Goal: Transaction & Acquisition: Purchase product/service

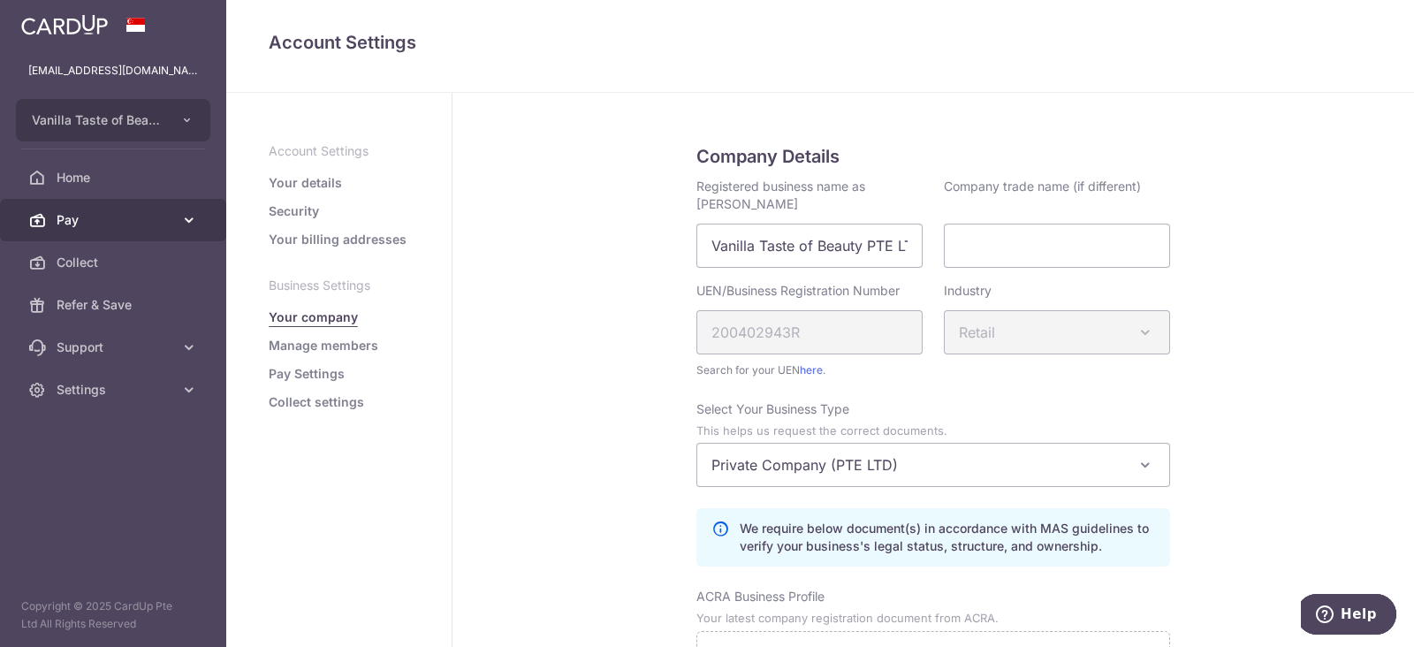
scroll to position [1042, 0]
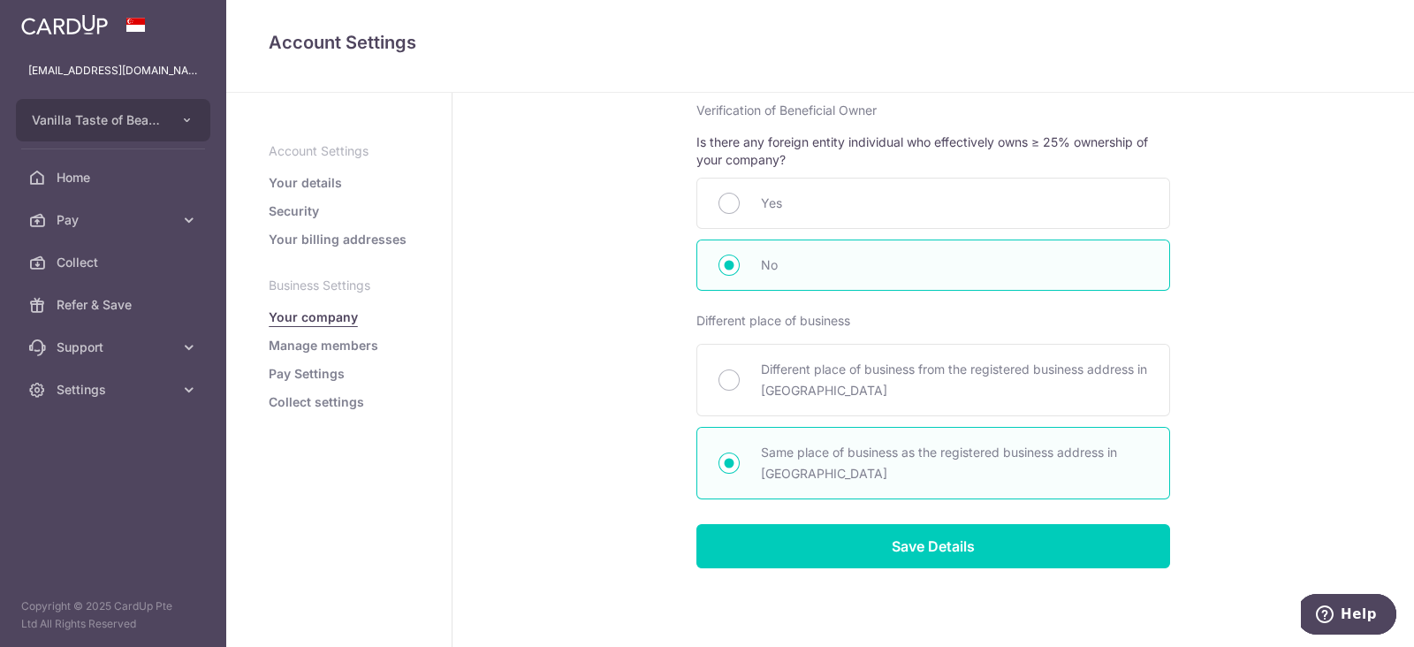
click at [89, 27] on img at bounding box center [64, 24] width 87 height 21
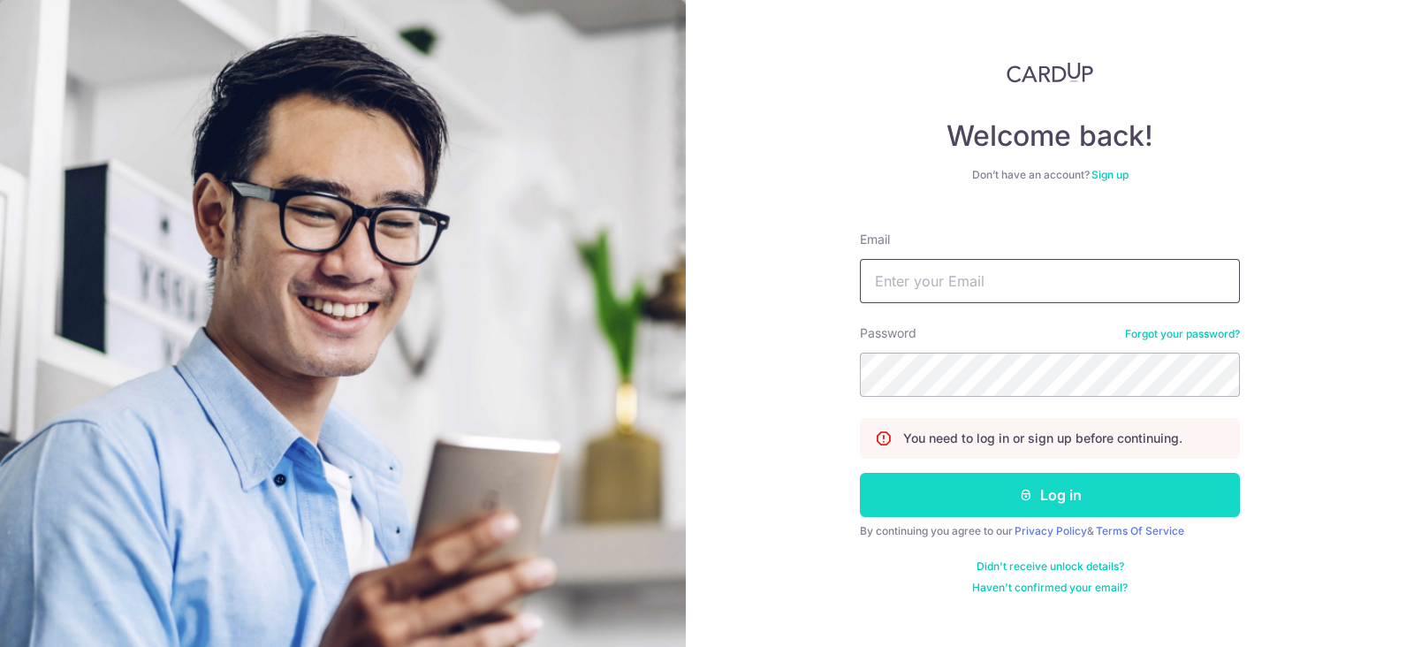
type input "[EMAIL_ADDRESS][DOMAIN_NAME]"
click at [918, 495] on button "Log in" at bounding box center [1050, 495] width 380 height 44
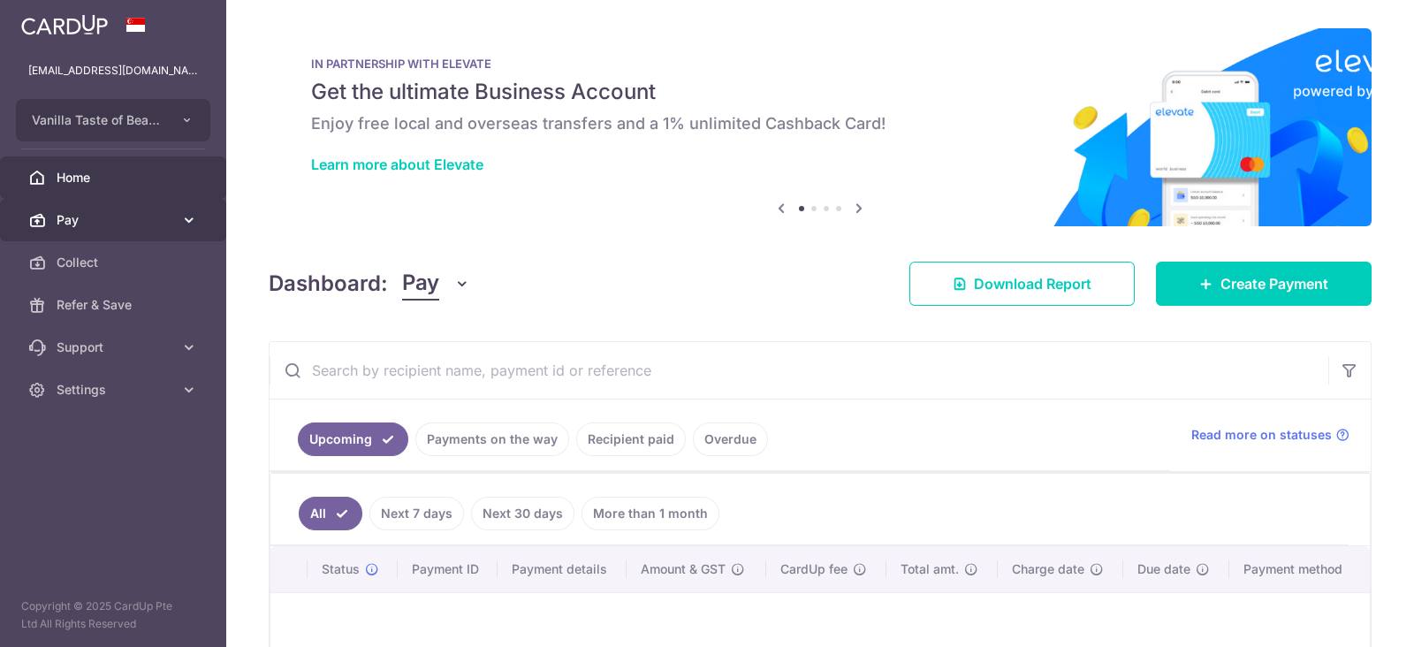
click at [84, 221] on span "Pay" at bounding box center [115, 220] width 117 height 18
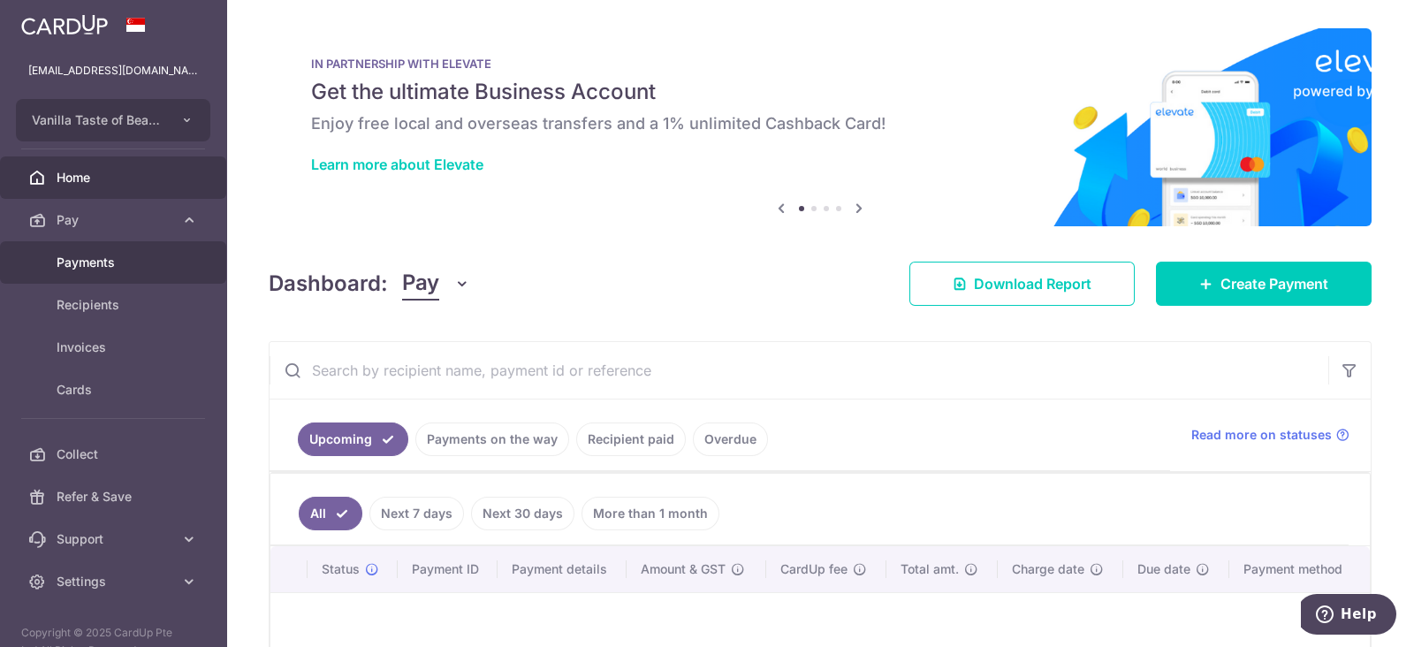
click at [121, 268] on span "Payments" at bounding box center [115, 263] width 117 height 18
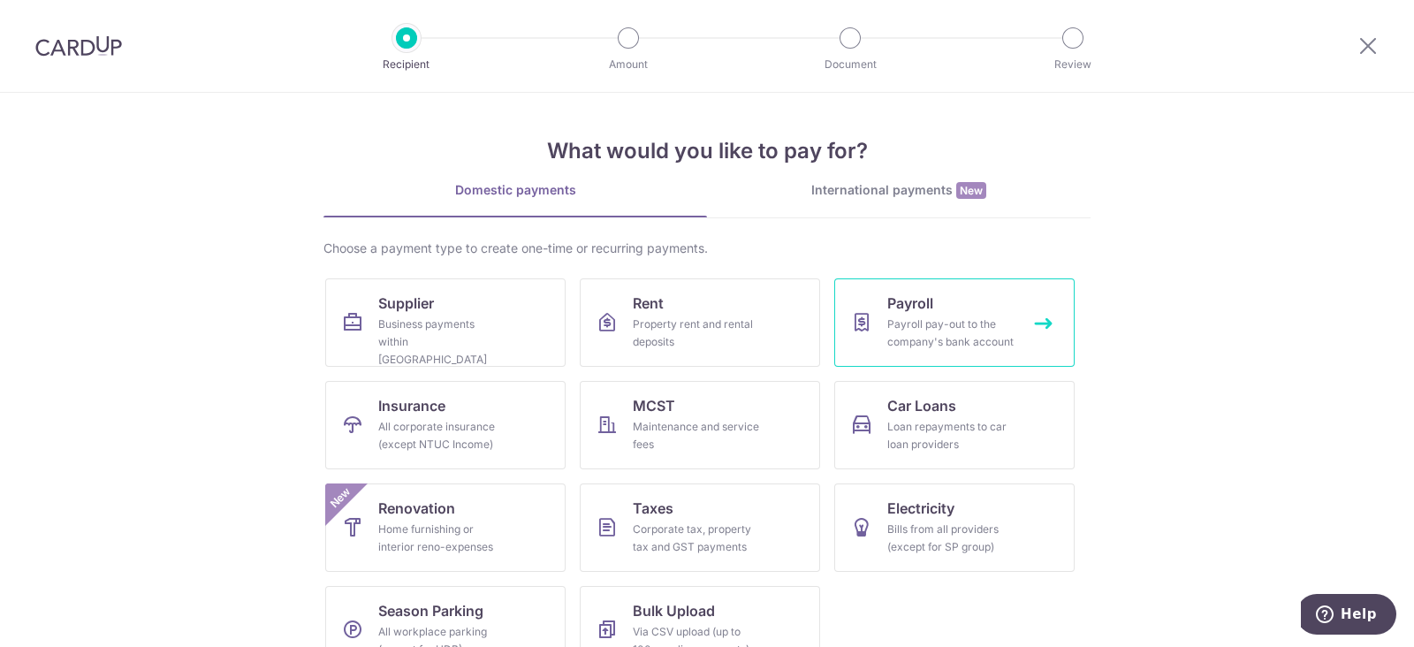
click at [912, 326] on div "Payroll pay-out to the company's bank account" at bounding box center [950, 332] width 127 height 35
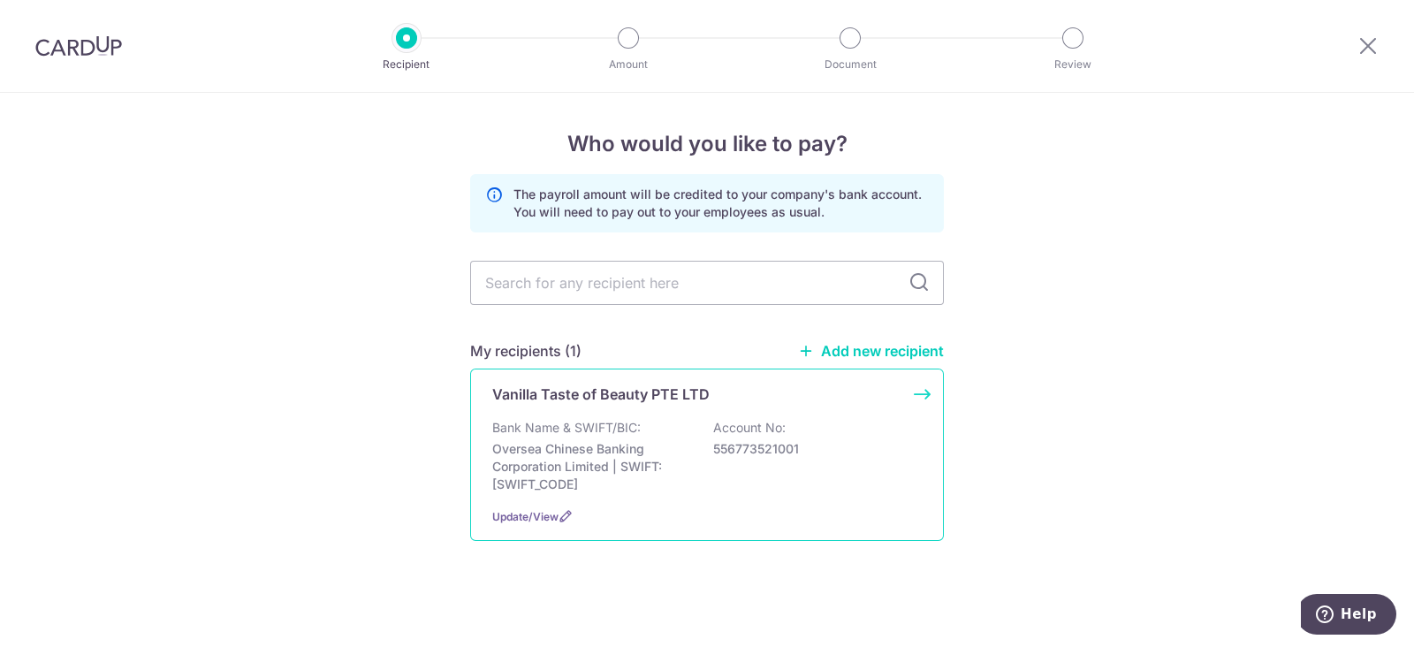
click at [622, 466] on p "Oversea Chinese Banking Corporation Limited | SWIFT: [SWIFT_CODE]" at bounding box center [591, 466] width 198 height 53
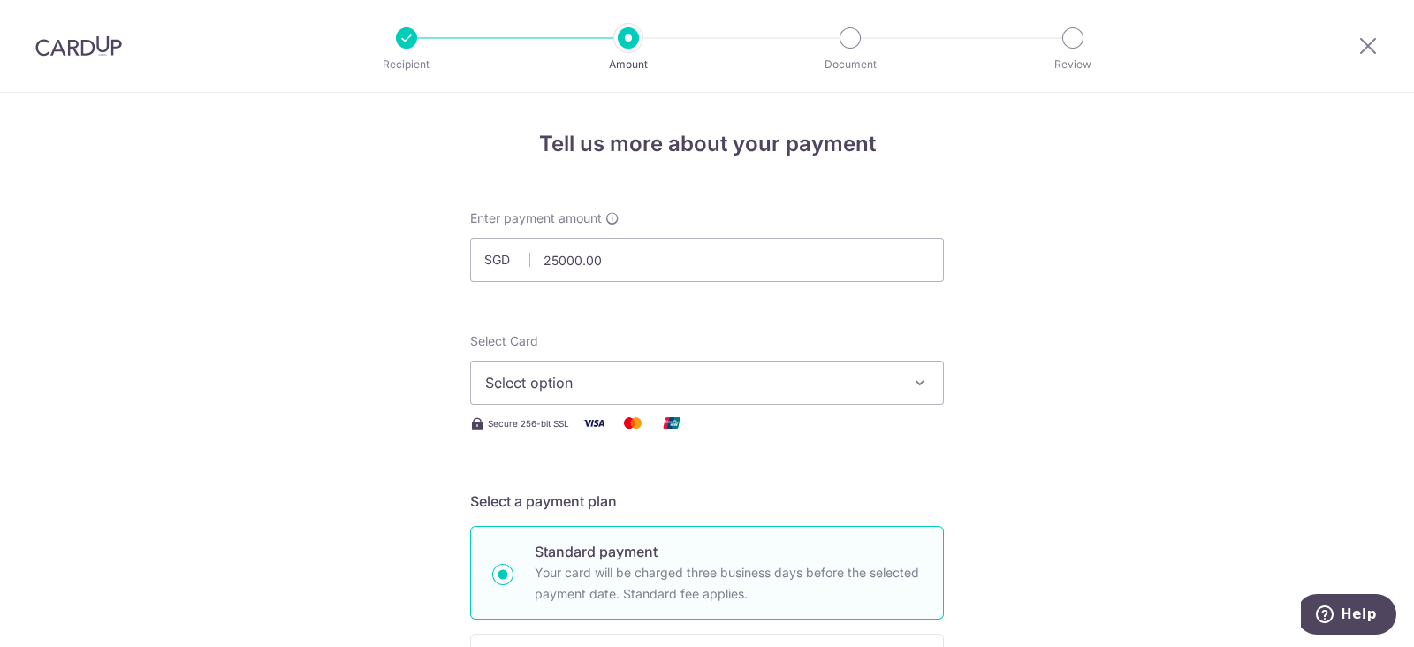
type input "25,000.00"
click at [679, 388] on span "Select option" at bounding box center [691, 382] width 412 height 21
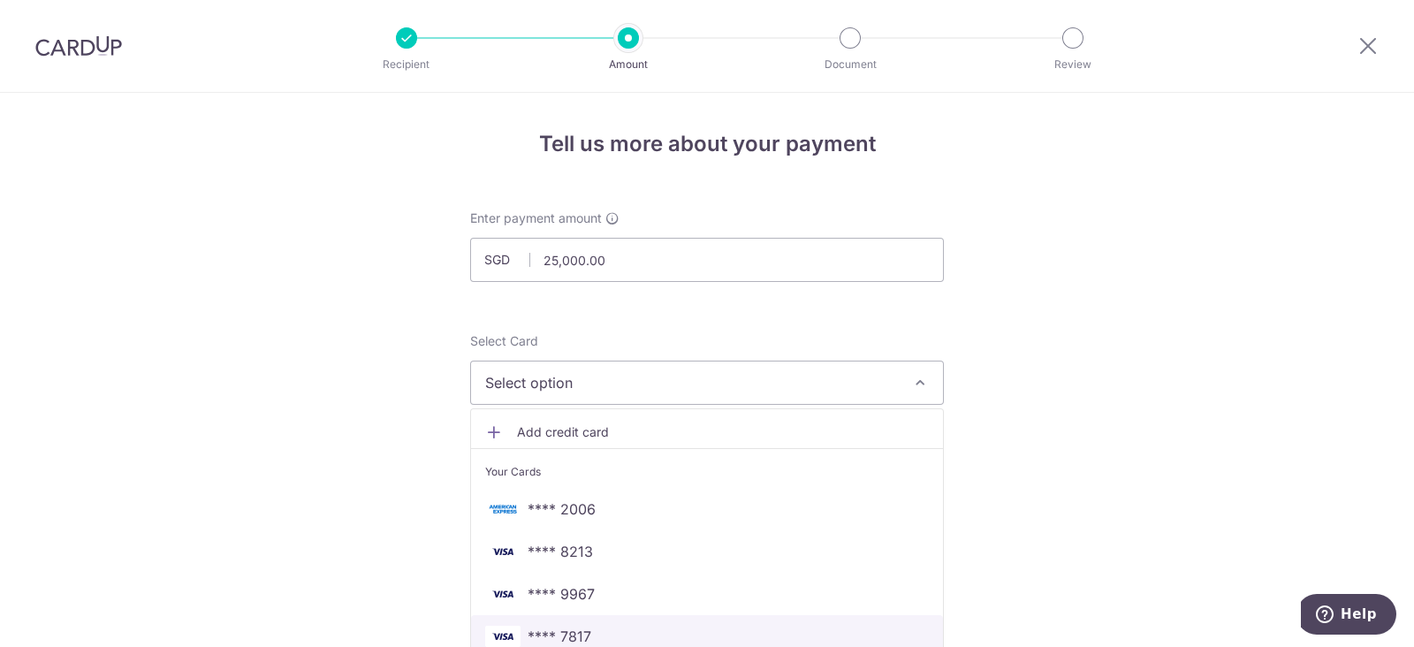
click at [632, 634] on span "**** 7817" at bounding box center [707, 636] width 444 height 21
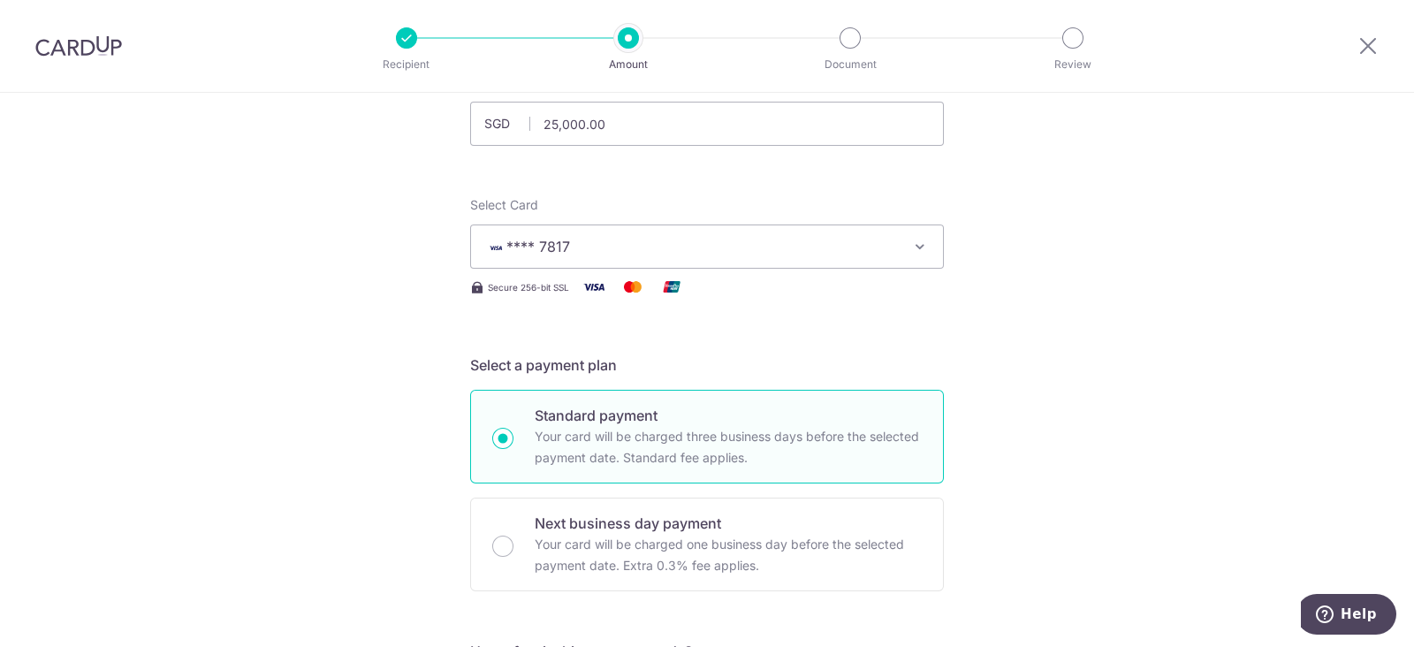
scroll to position [331, 0]
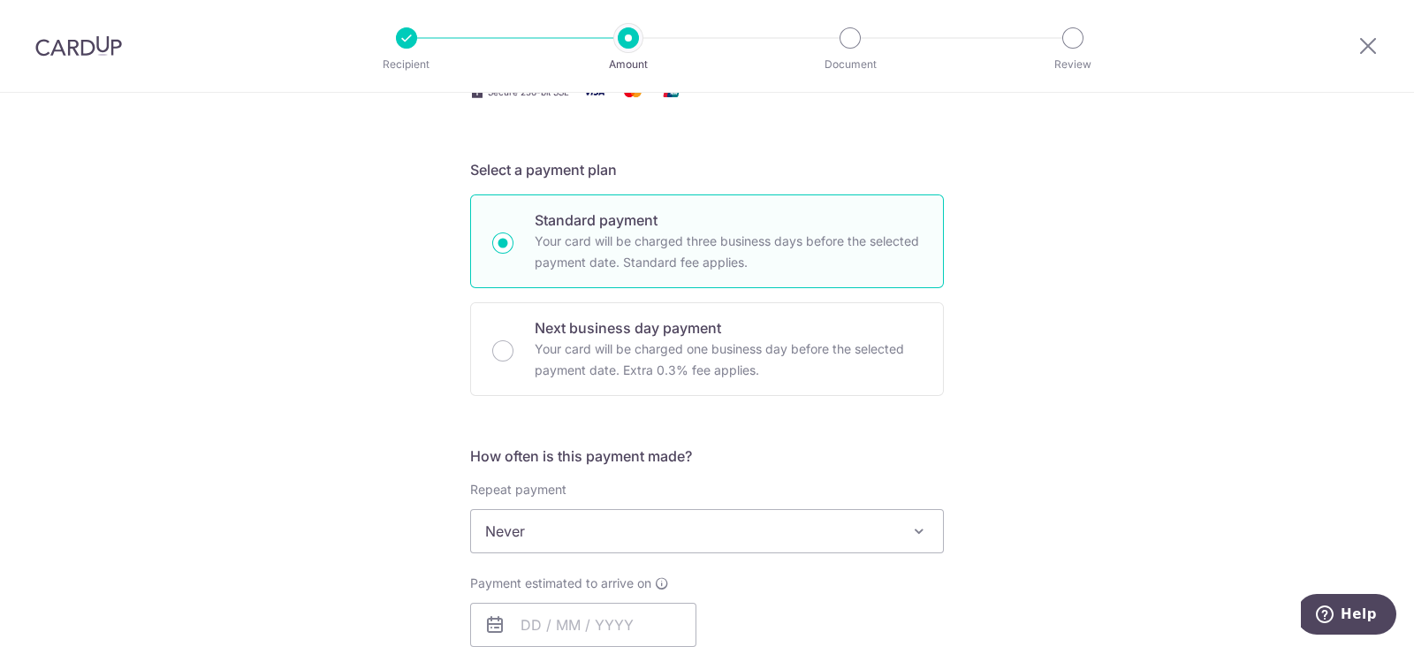
click at [615, 552] on div "How often is this payment made? Repeat payment Never Every week Every month Eve…" at bounding box center [707, 565] width 474 height 240
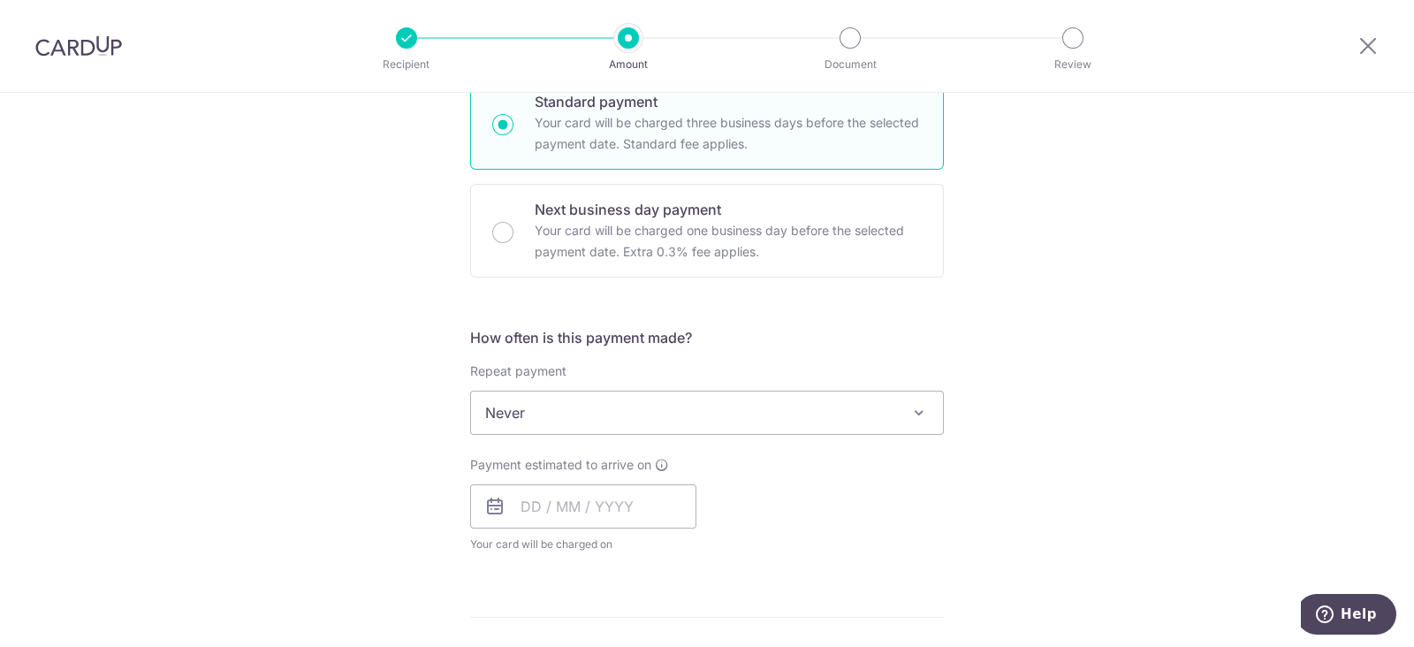
scroll to position [552, 0]
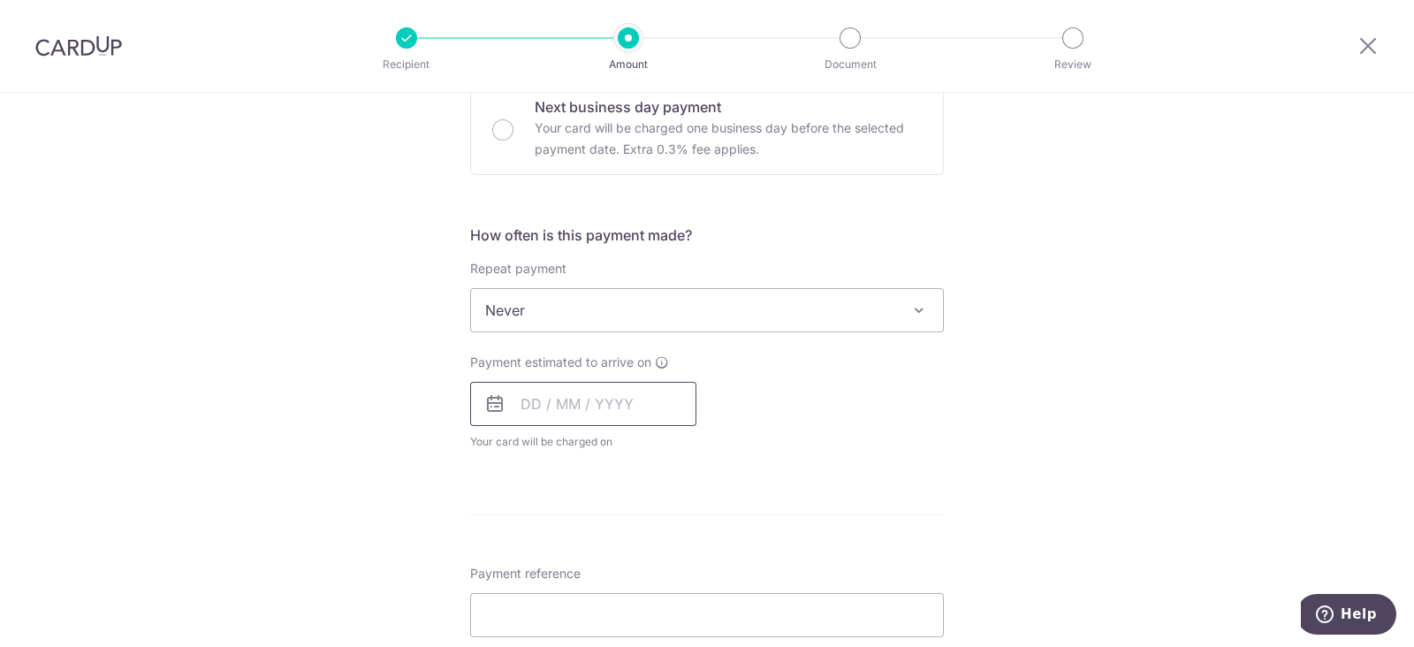
click at [561, 398] on input "text" at bounding box center [583, 404] width 226 height 44
click at [583, 597] on link "14" at bounding box center [577, 600] width 28 height 28
type input "[DATE]"
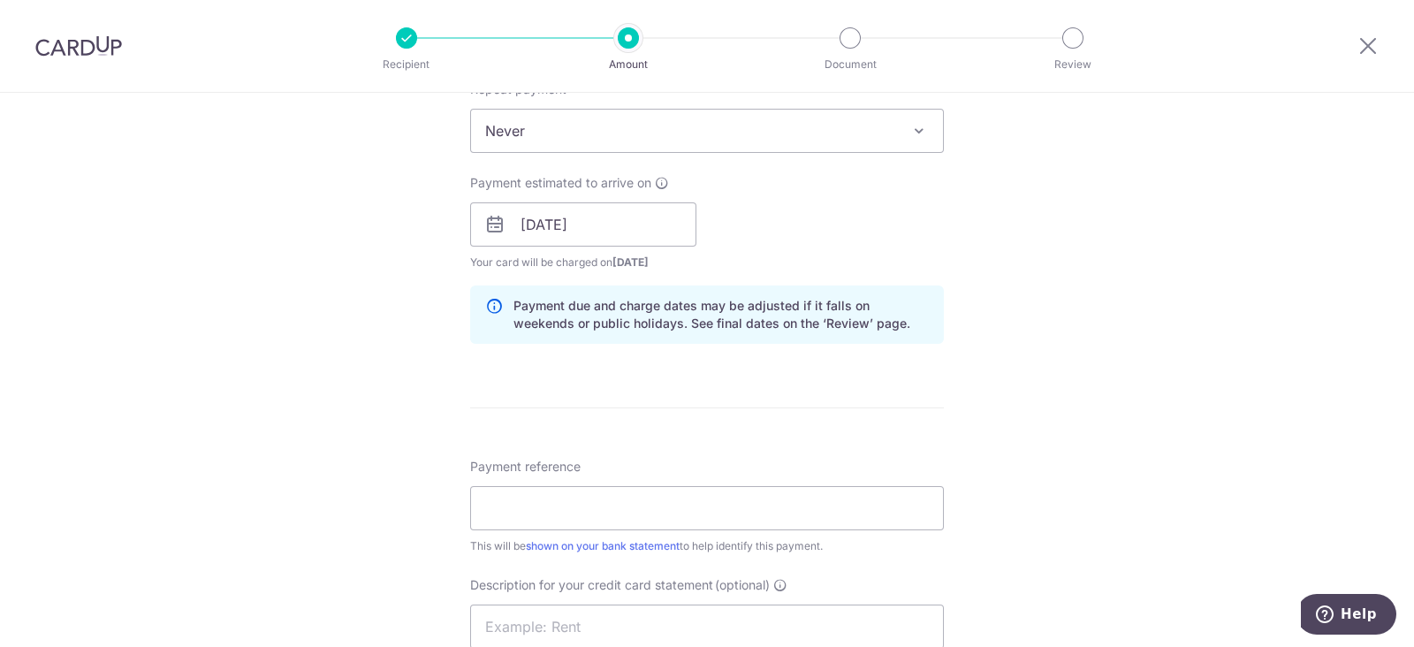
scroll to position [883, 0]
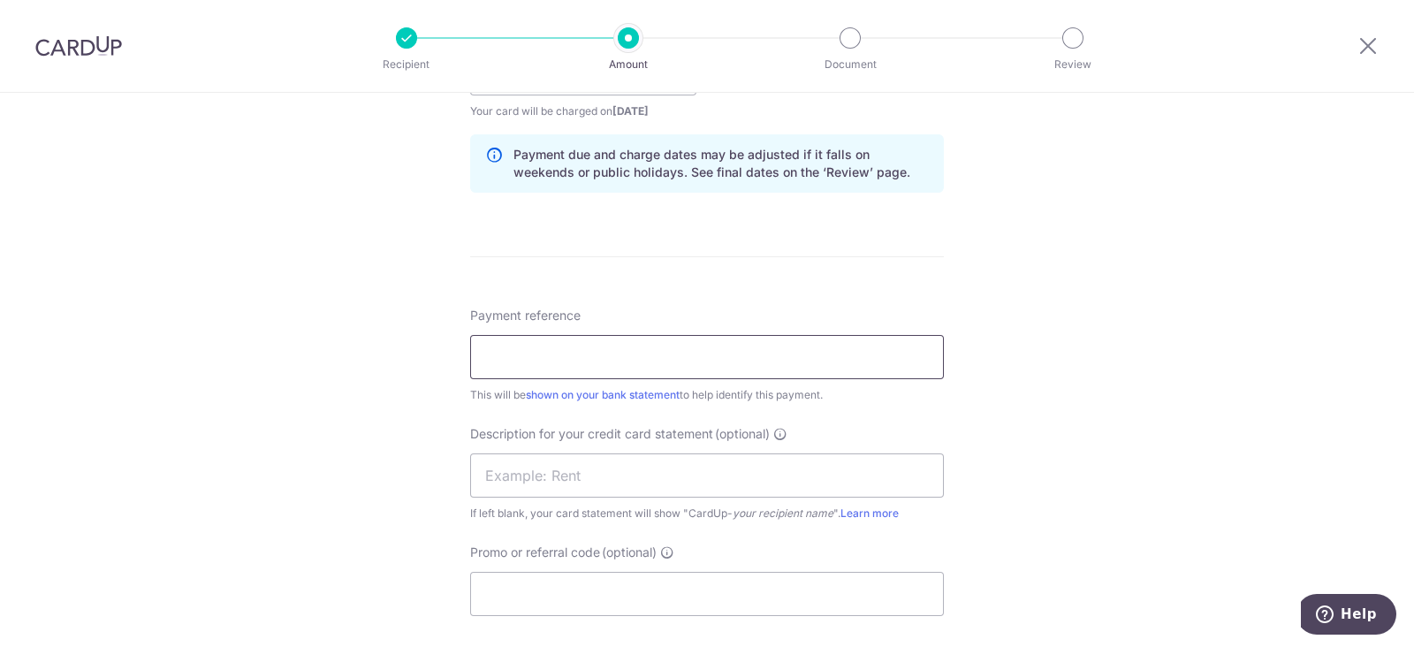
click at [610, 363] on input "Payment reference" at bounding box center [707, 357] width 474 height 44
type input "Payroll [DATE]"
click at [596, 474] on input "text" at bounding box center [707, 475] width 474 height 44
type input "Payroll [DATE]"
click at [649, 589] on input "Promo or referral code (optional)" at bounding box center [707, 594] width 474 height 44
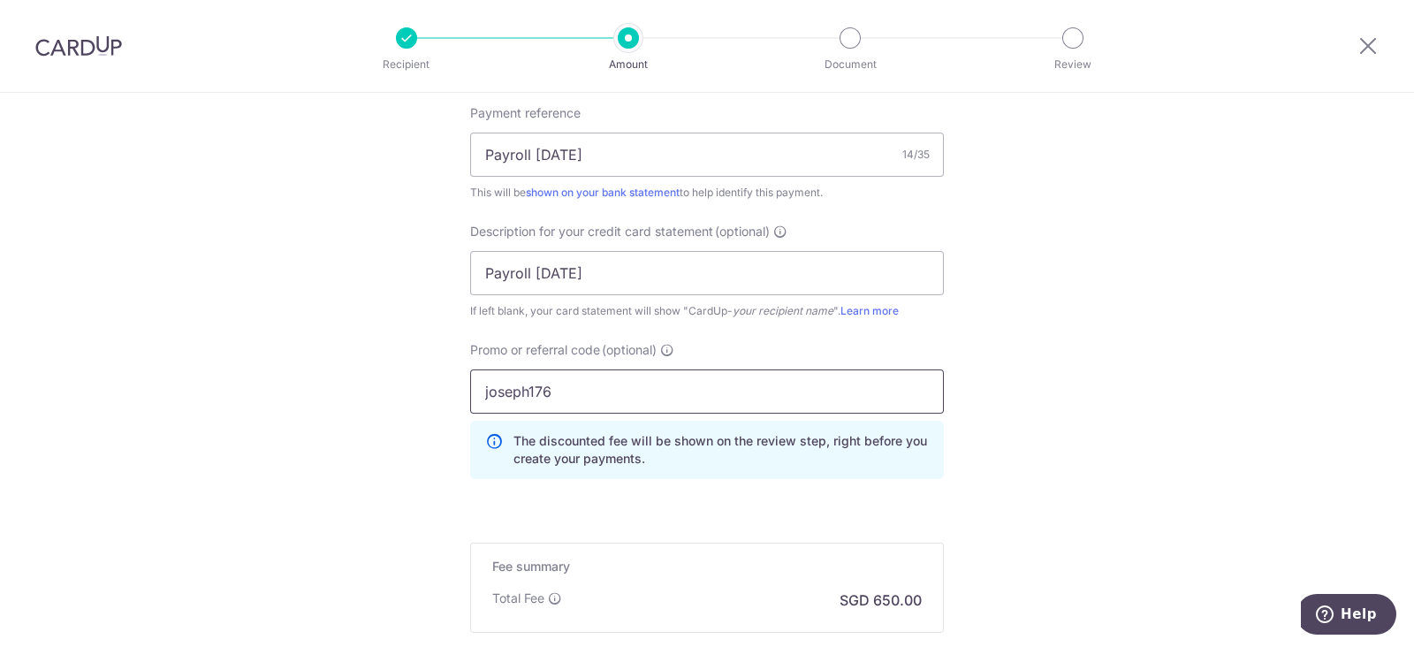
scroll to position [1294, 0]
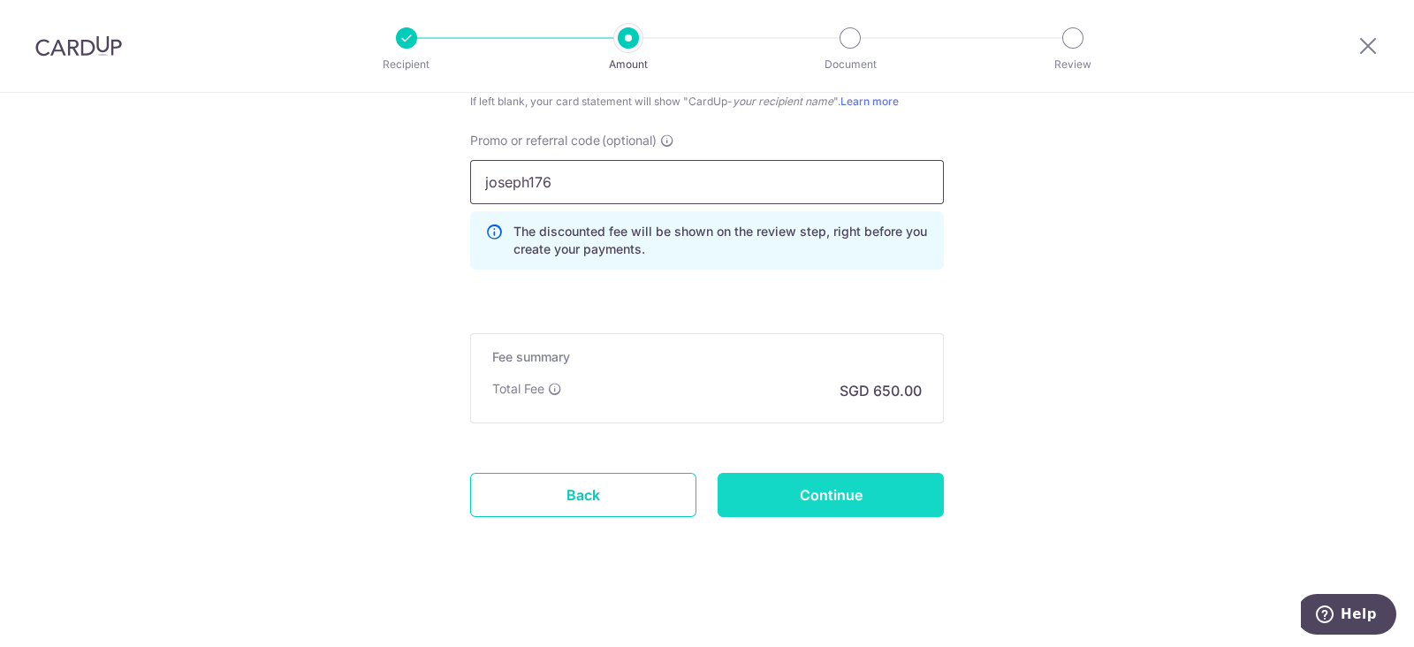
type input "joseph176"
click at [786, 489] on input "Continue" at bounding box center [830, 495] width 226 height 44
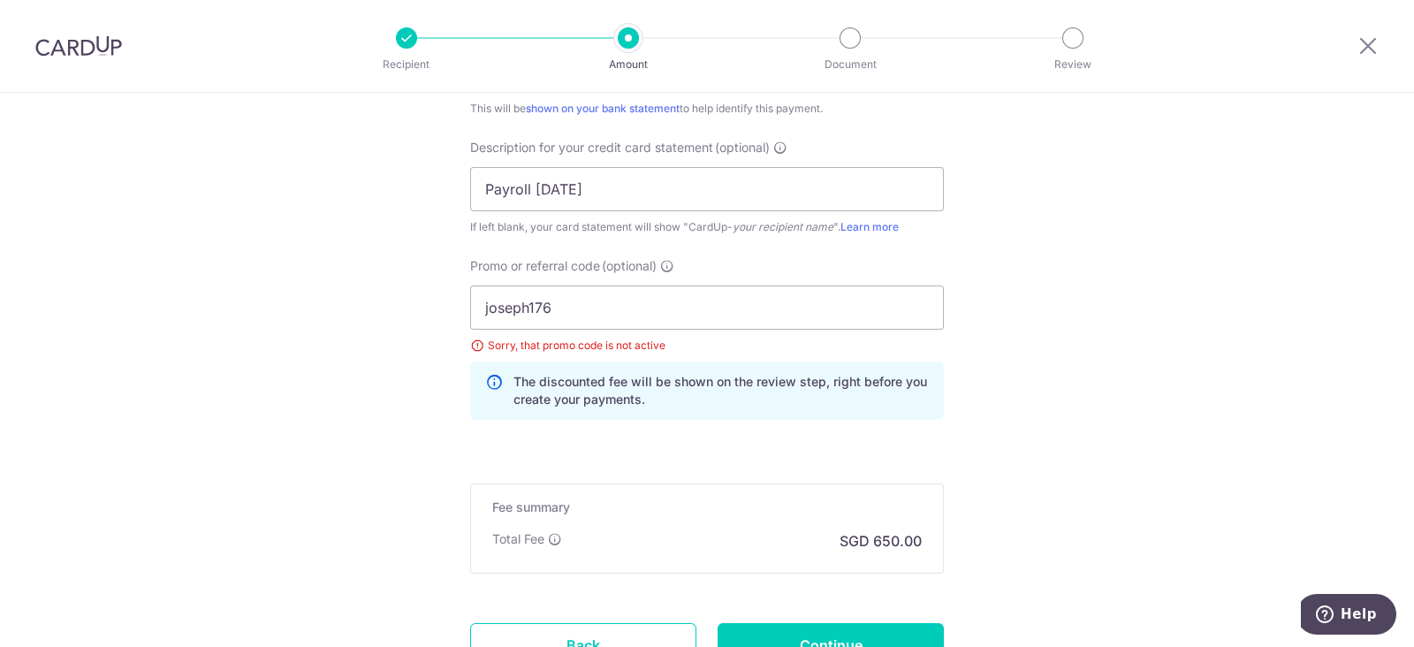
scroll to position [1098, 0]
